Goal: Task Accomplishment & Management: Manage account settings

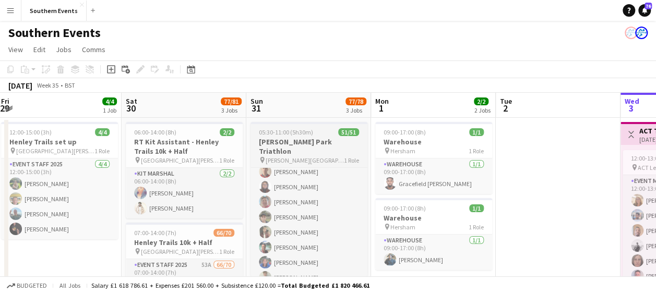
scroll to position [605, 0]
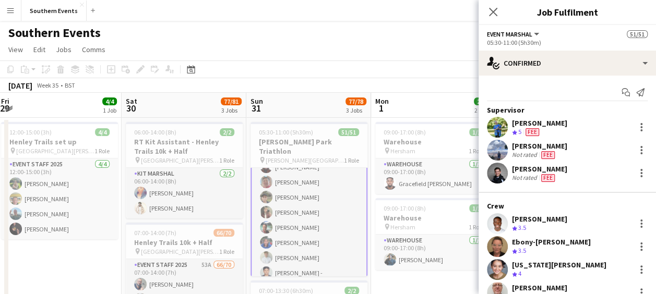
scroll to position [606, 0]
click at [491, 5] on app-icon "Close pop-in" at bounding box center [493, 12] width 15 height 15
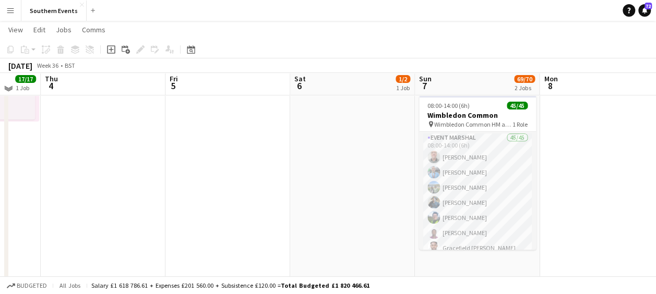
scroll to position [182, 0]
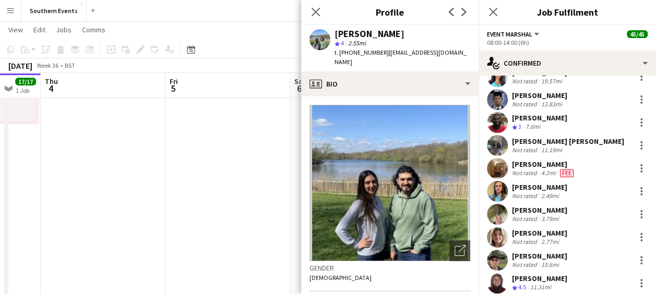
scroll to position [710, 0]
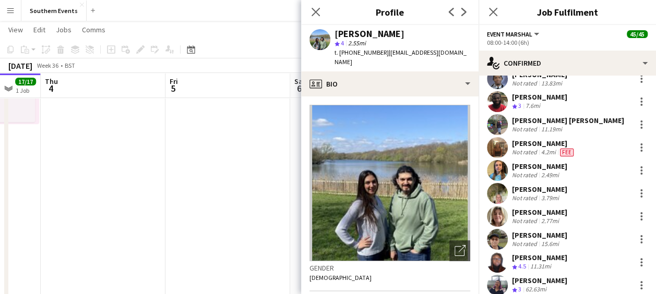
click at [491, 239] on app-user-avatar at bounding box center [497, 239] width 21 height 21
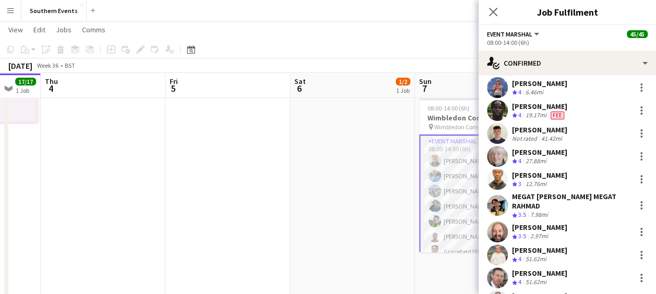
scroll to position [0, 0]
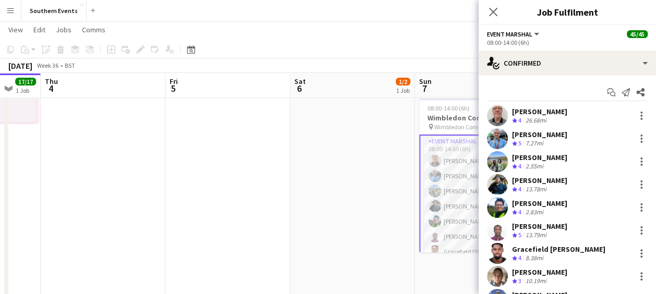
click at [497, 110] on app-user-avatar at bounding box center [497, 115] width 21 height 21
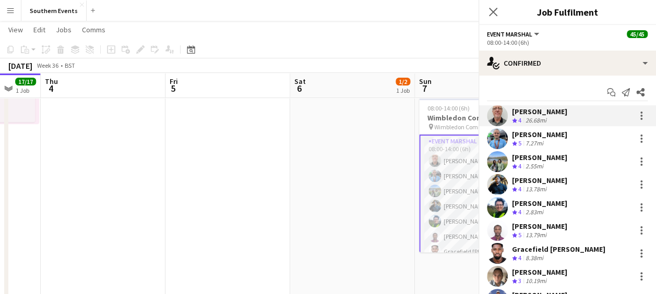
click at [497, 110] on app-user-avatar at bounding box center [497, 115] width 21 height 21
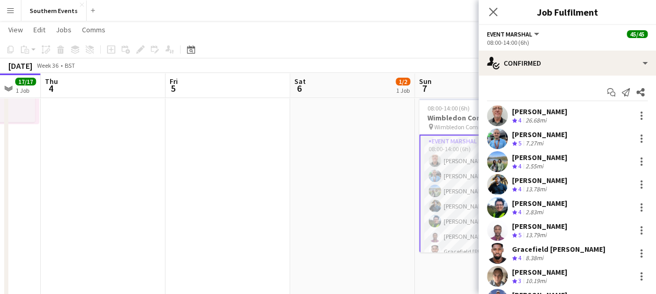
click at [497, 111] on app-user-avatar at bounding box center [497, 115] width 21 height 21
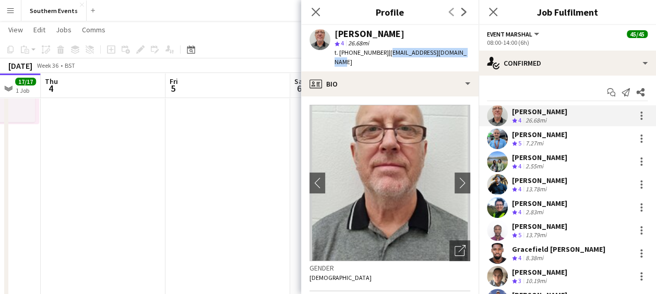
drag, startPoint x: 387, startPoint y: 53, endPoint x: 462, endPoint y: 49, distance: 75.8
click at [462, 49] on div "[PERSON_NAME] star 4 26.68mi t. [PHONE_NUMBER] | [EMAIL_ADDRESS][DOMAIN_NAME]" at bounding box center [389, 48] width 177 height 46
copy span "[EMAIL_ADDRESS][DOMAIN_NAME]"
